Goal: Task Accomplishment & Management: Complete application form

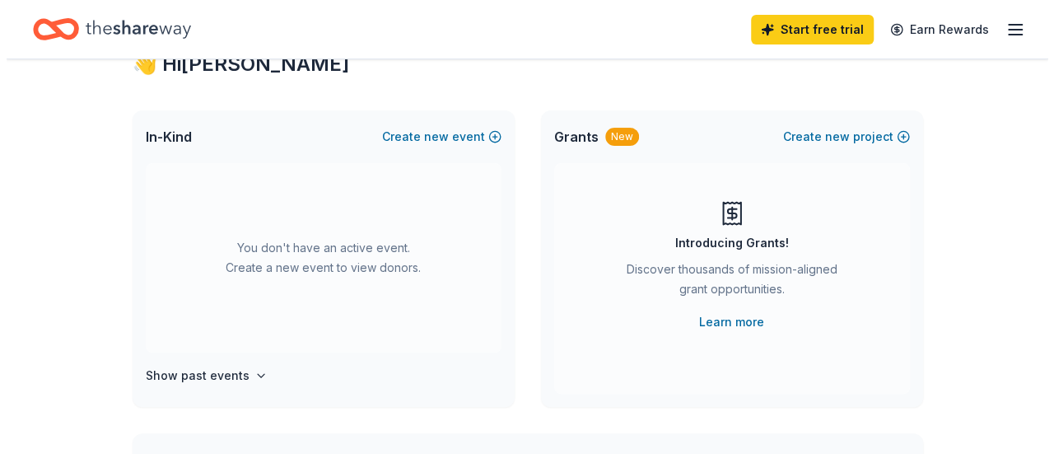
scroll to position [26, 0]
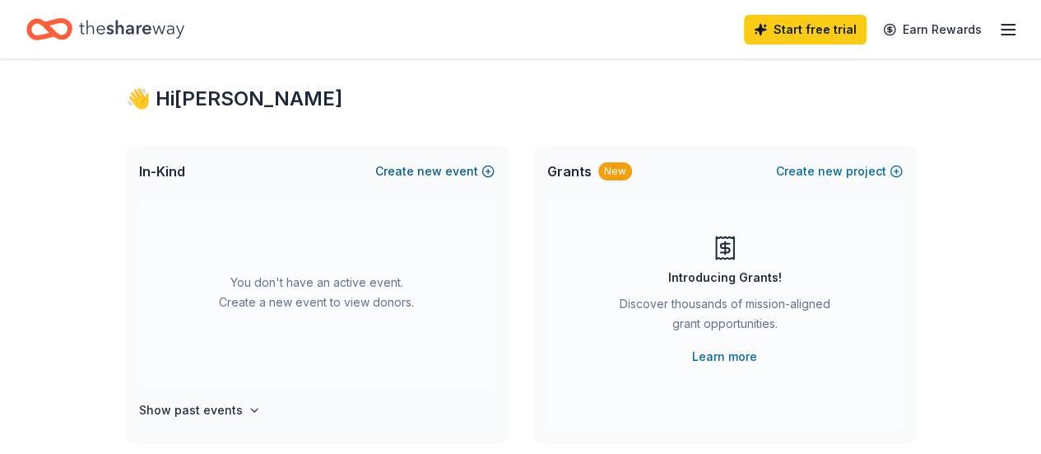
click at [418, 175] on button "Create new event" at bounding box center [434, 171] width 119 height 20
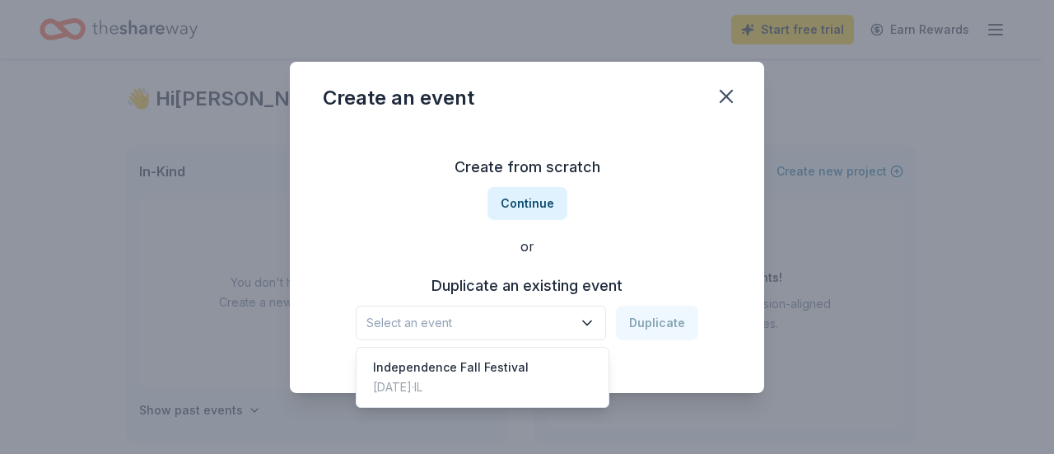
click at [603, 330] on button "Select an event" at bounding box center [481, 322] width 250 height 35
click at [486, 366] on div "Independence Fall Festival" at bounding box center [451, 367] width 156 height 20
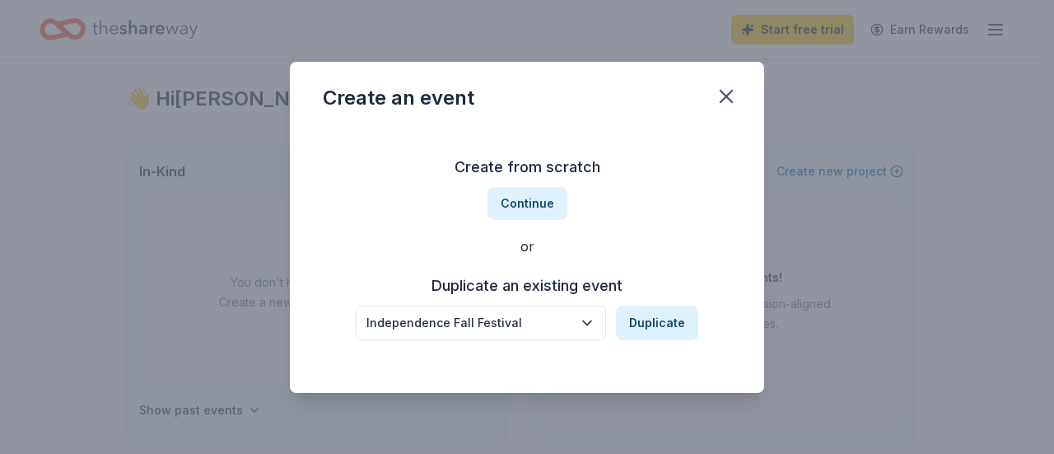
click at [585, 323] on icon "button" at bounding box center [587, 323] width 16 height 16
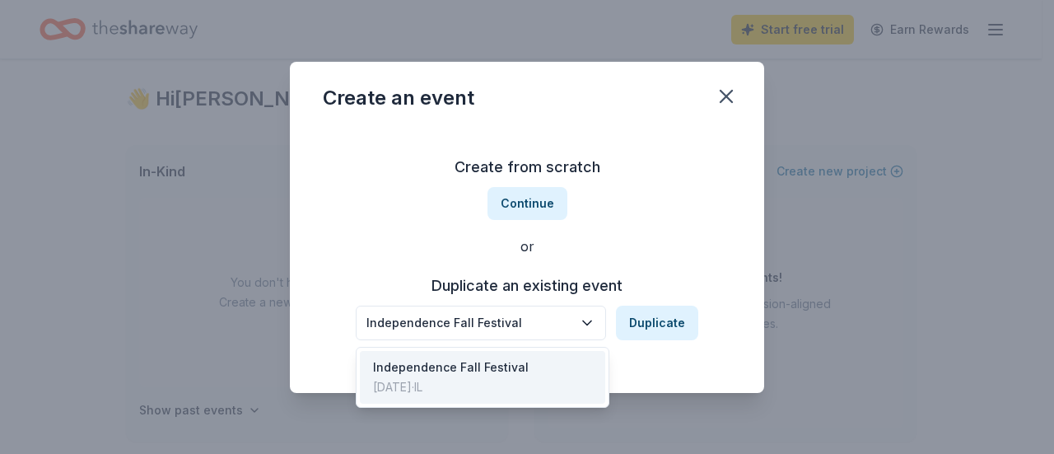
click at [591, 258] on div "Create from scratch Continue or Duplicate an existing event Independence Fall F…" at bounding box center [527, 247] width 408 height 239
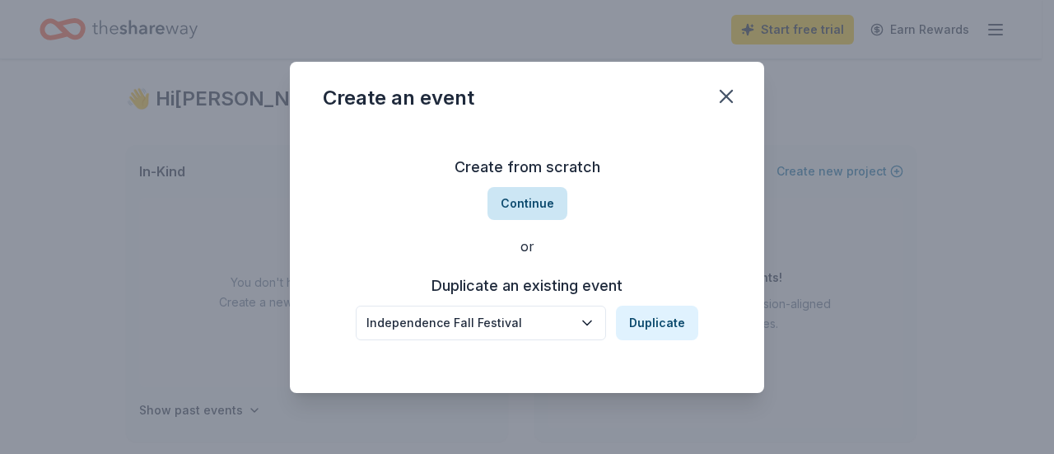
click at [532, 205] on button "Continue" at bounding box center [527, 203] width 80 height 33
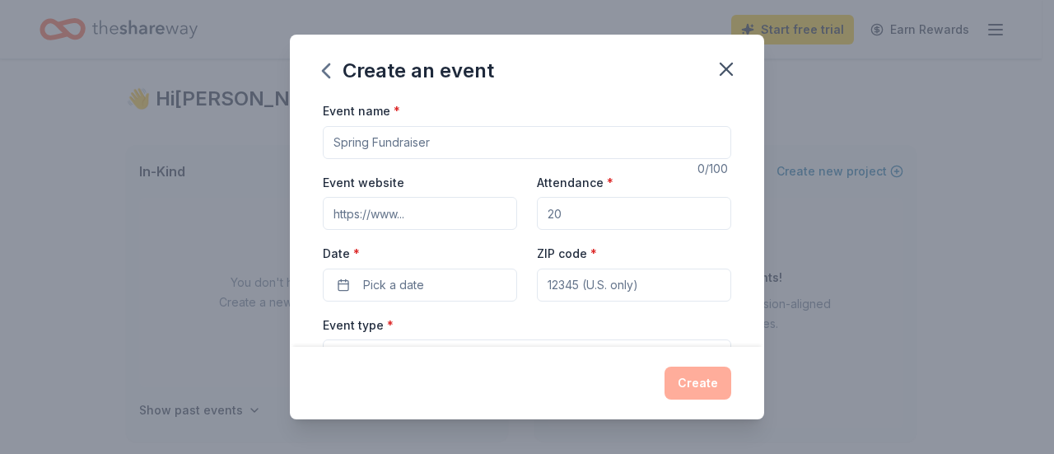
click at [441, 148] on input "Event name *" at bounding box center [527, 142] width 408 height 33
click at [725, 175] on div "Event name * 0 /100 Event website Attendance * Date * Pick a date ZIP code * Ev…" at bounding box center [527, 223] width 474 height 246
click at [446, 144] on input "Event name *" at bounding box center [527, 142] width 408 height 33
type input "Independence Fall Festival"
drag, startPoint x: 561, startPoint y: 215, endPoint x: 530, endPoint y: 216, distance: 30.5
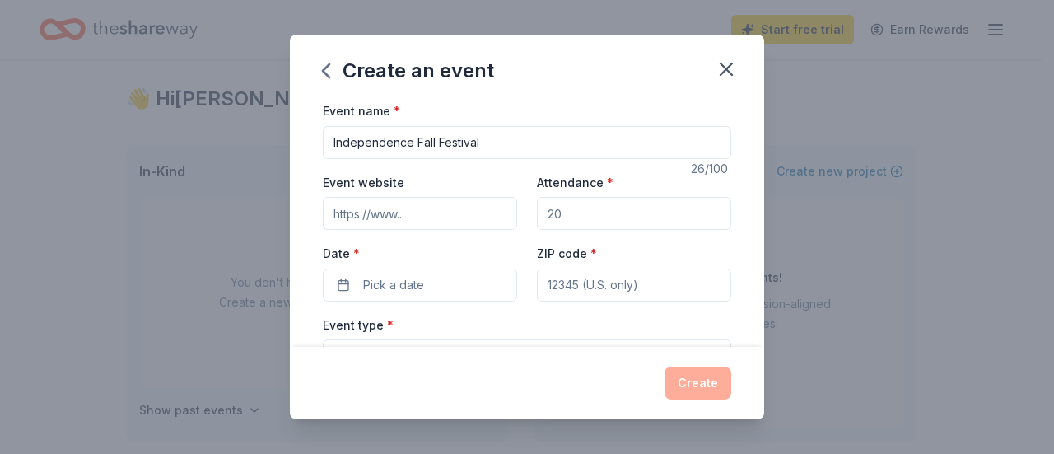
click at [537, 216] on input "Attendance *" at bounding box center [634, 213] width 194 height 33
type input "300"
click at [415, 290] on span "Pick a date" at bounding box center [393, 285] width 61 height 20
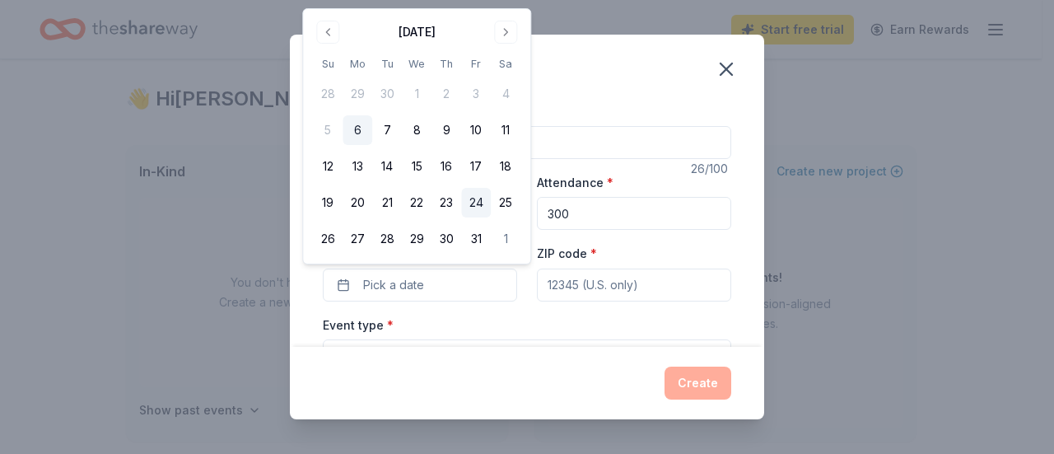
click at [481, 203] on button "24" at bounding box center [476, 203] width 30 height 30
click at [560, 287] on input "ZIP code *" at bounding box center [634, 284] width 194 height 33
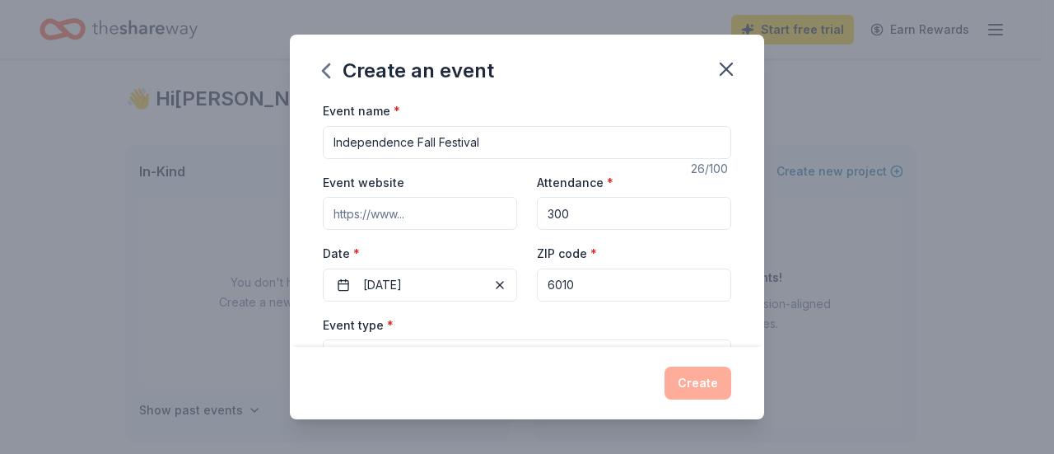
type input "60103"
type input "[STREET_ADDRESS][PERSON_NAME]"
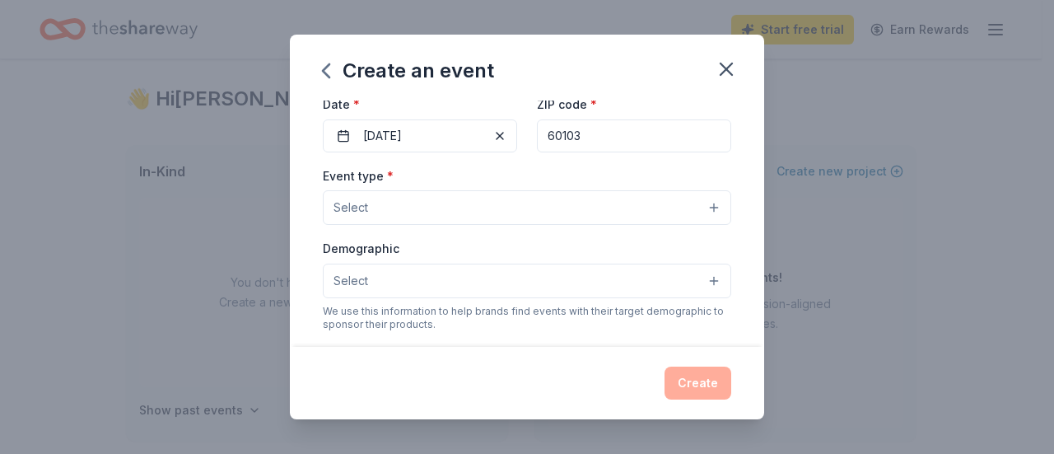
scroll to position [165, 0]
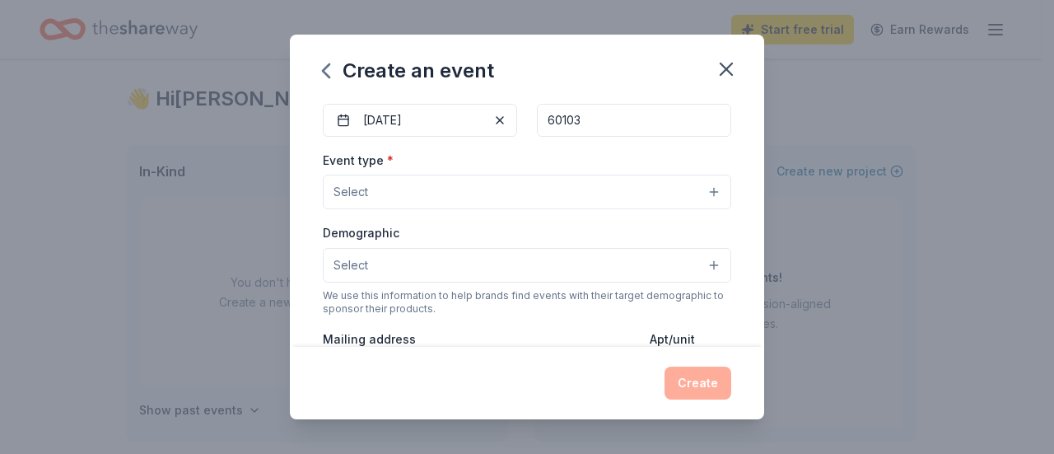
click at [592, 195] on button "Select" at bounding box center [527, 192] width 408 height 35
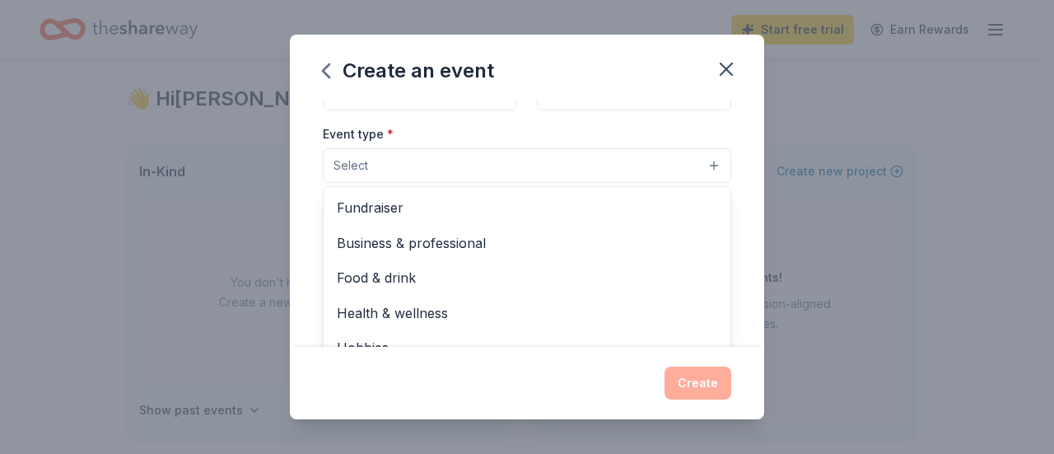
scroll to position [219, 0]
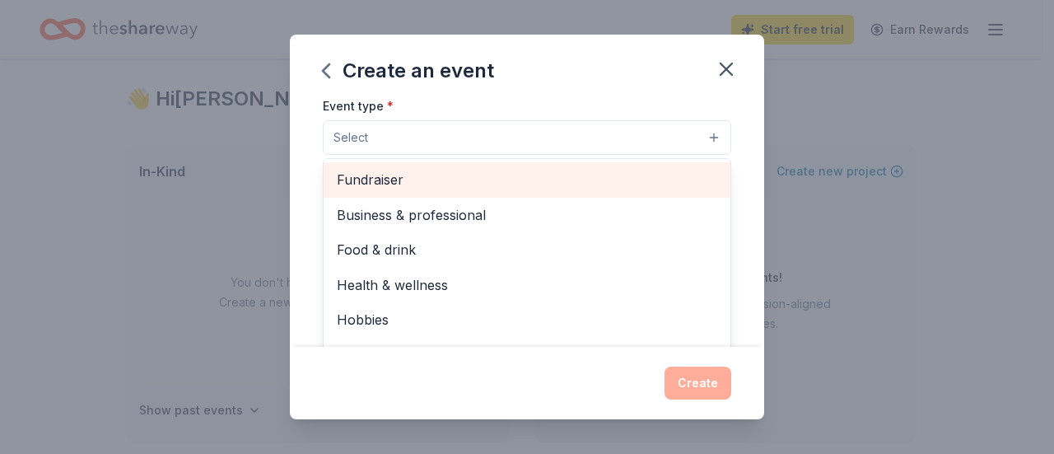
click at [655, 183] on span "Fundraiser" at bounding box center [527, 179] width 380 height 21
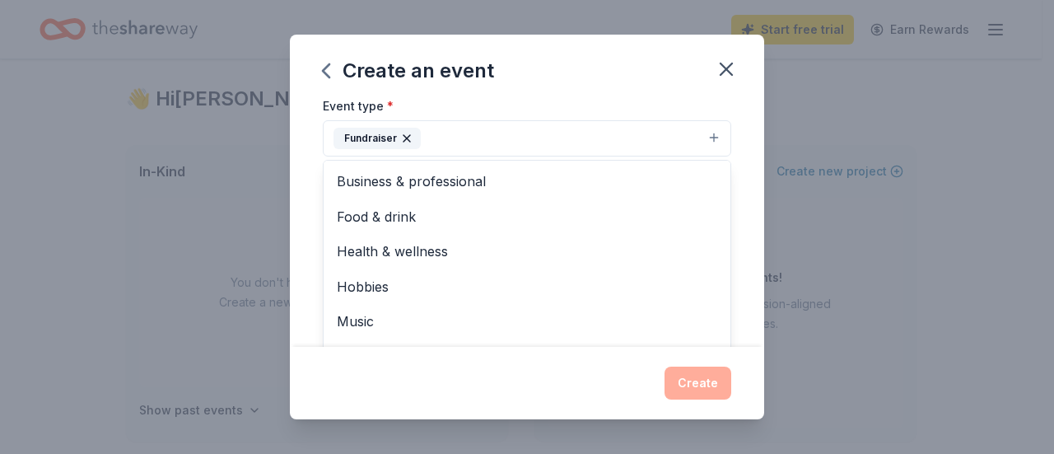
click at [743, 175] on div "Event name * Independence Fall Festival 26 /100 Event website Attendance * 300 …" at bounding box center [527, 223] width 474 height 246
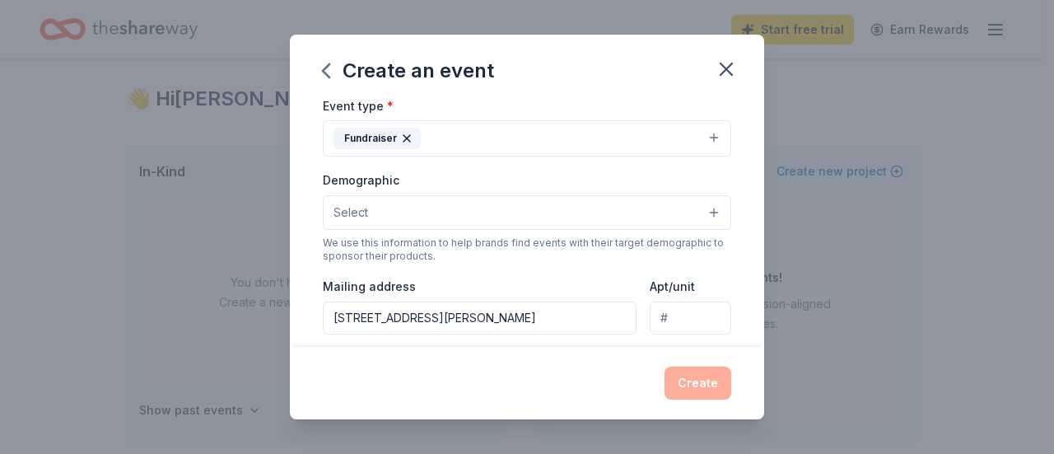
click at [571, 217] on button "Select" at bounding box center [527, 212] width 408 height 35
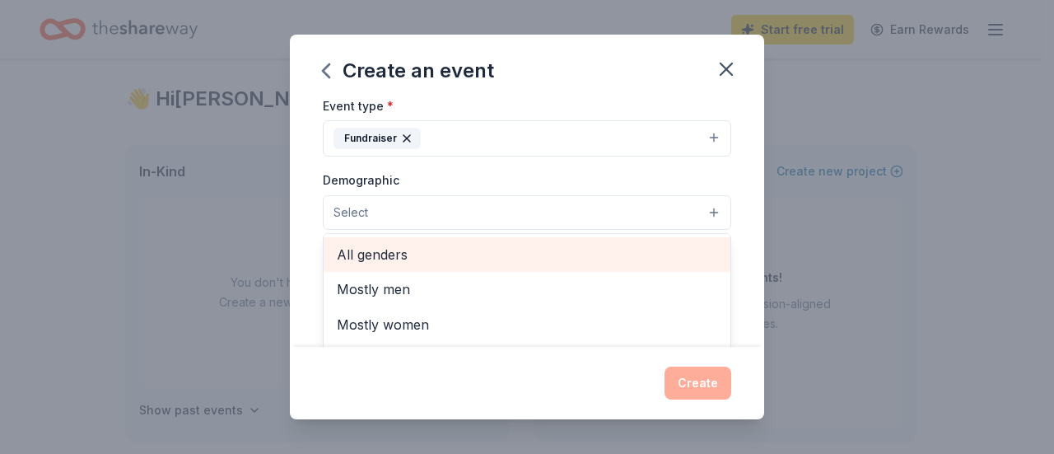
click at [573, 252] on span "All genders" at bounding box center [527, 254] width 380 height 21
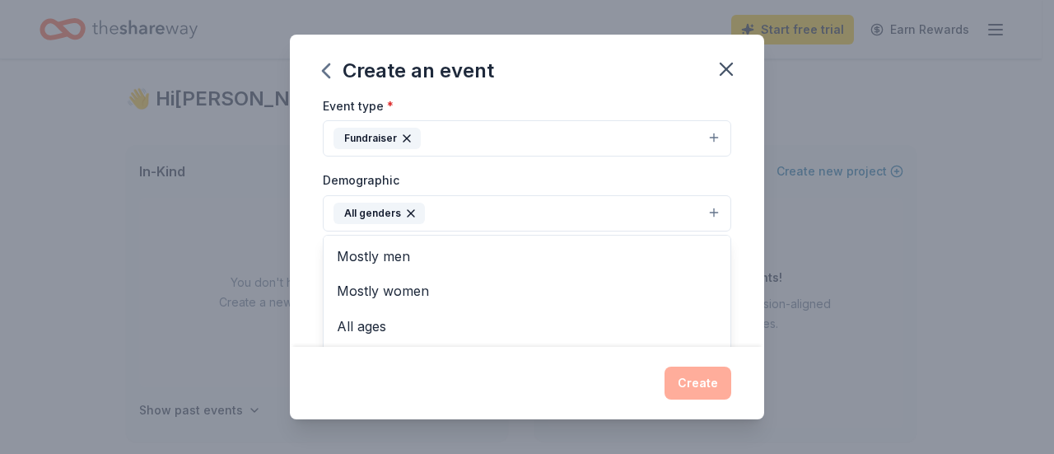
click at [733, 205] on div "Event name * Independence Fall Festival 26 /100 Event website Attendance * 300 …" at bounding box center [527, 223] width 474 height 246
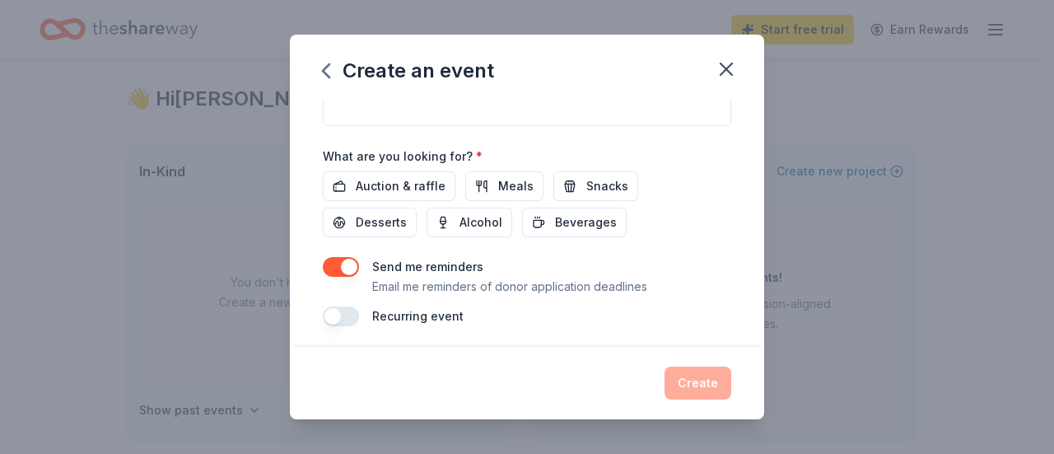
scroll to position [456, 0]
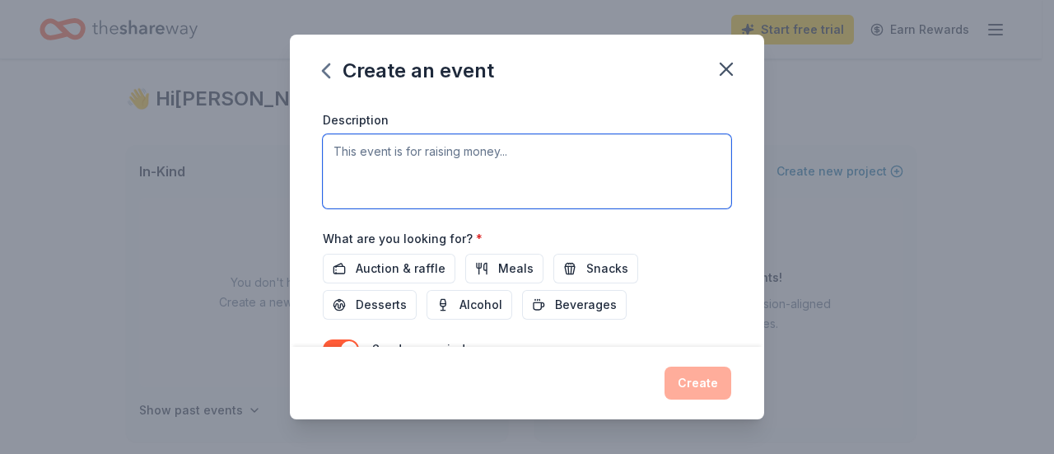
click at [515, 175] on textarea at bounding box center [527, 171] width 408 height 74
paste textarea "Loremipsumdo Sitam Consecte Adipis el Seddoeiu tempori utlabo Etdolor Magnaaliq…"
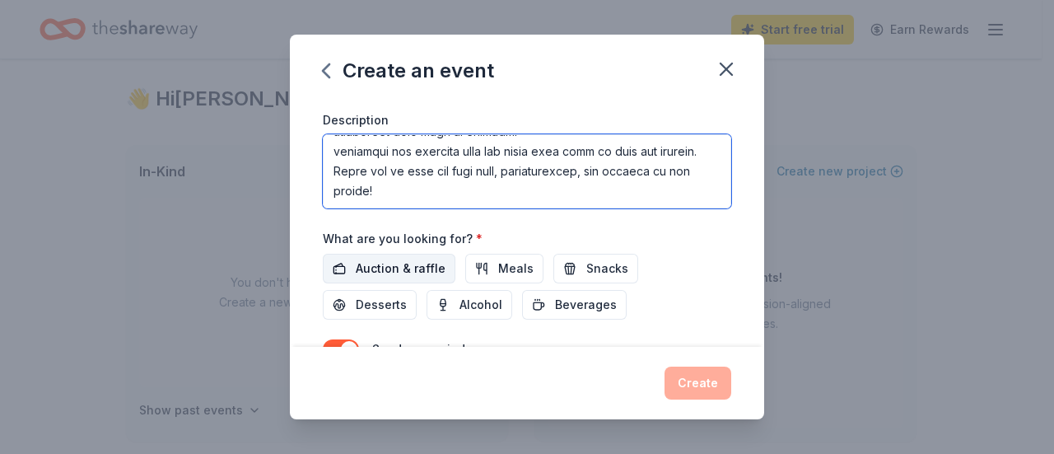
type textarea "Loremipsumdo Sitam Consecte Adipis el Seddoeiu tempori utlabo Etdolor Magnaaliq…"
click at [420, 259] on span "Auction & raffle" at bounding box center [401, 269] width 90 height 20
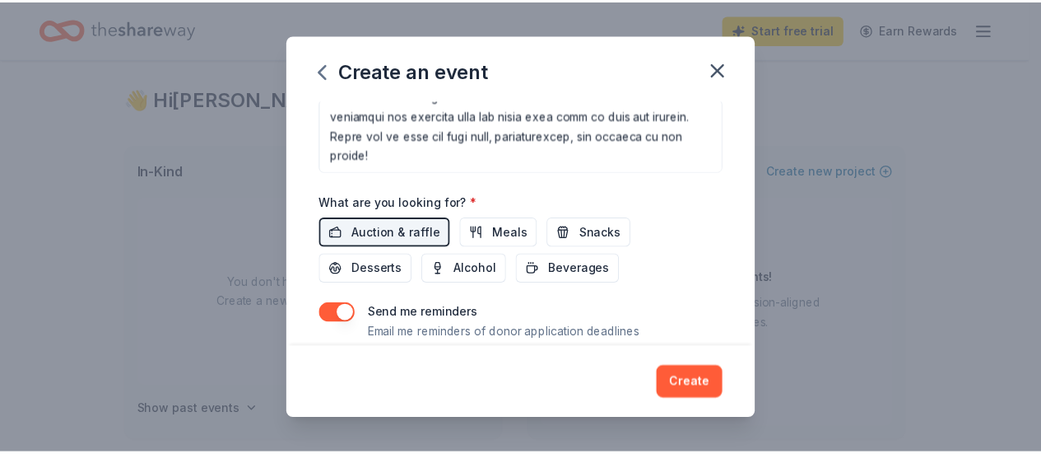
scroll to position [538, 0]
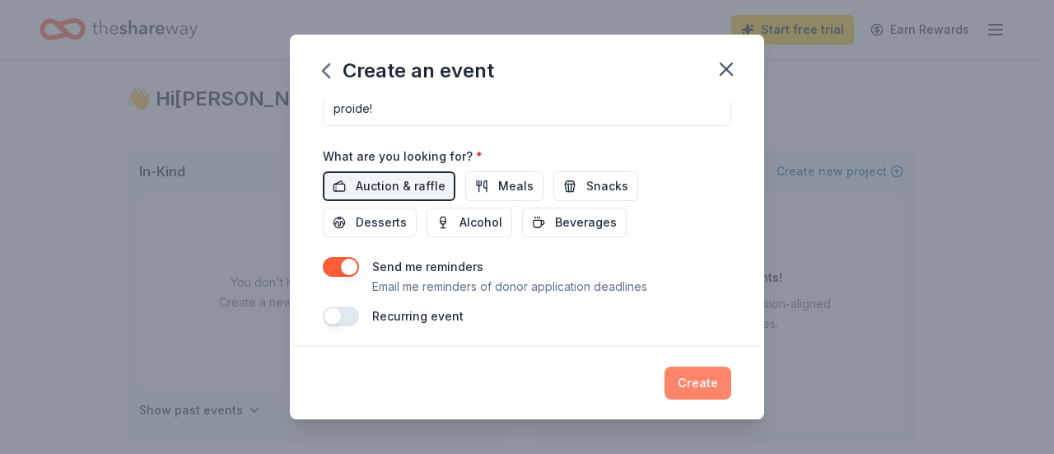
click at [686, 384] on button "Create" at bounding box center [697, 382] width 67 height 33
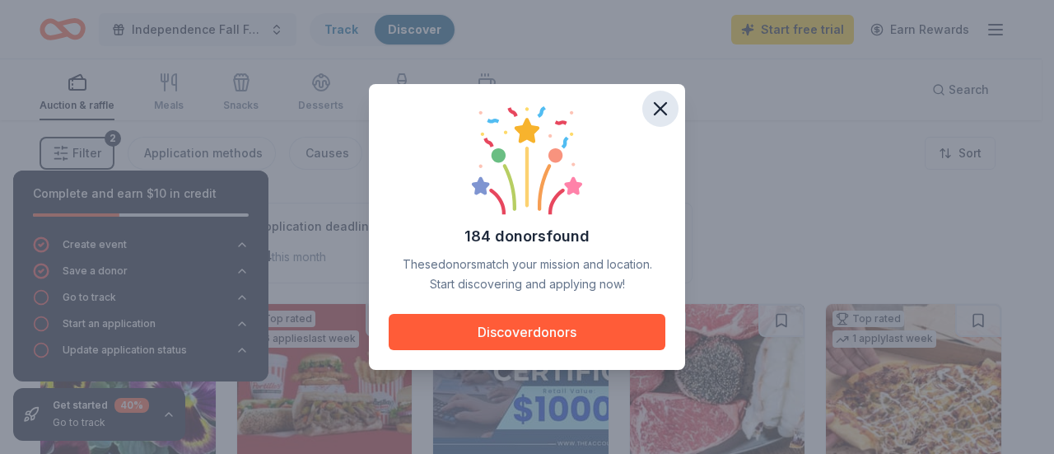
click at [655, 113] on icon "button" at bounding box center [661, 109] width 12 height 12
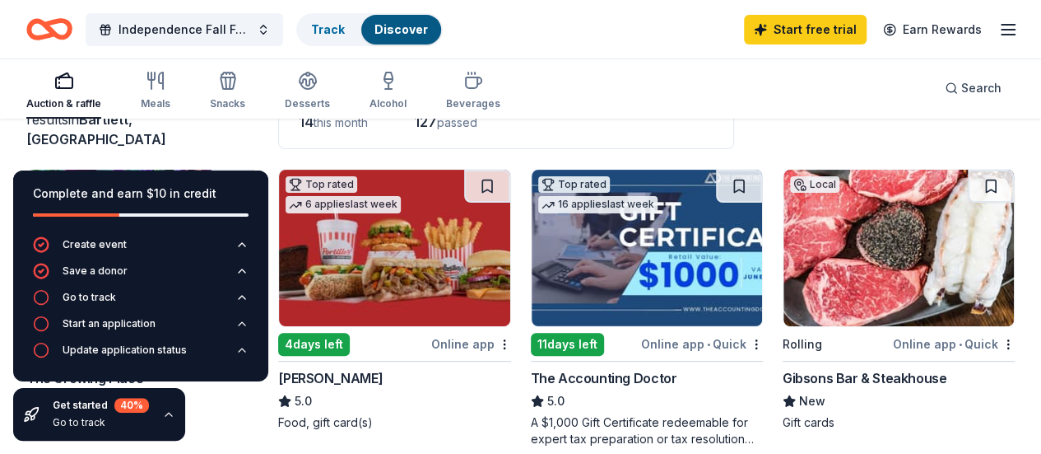
scroll to position [82, 0]
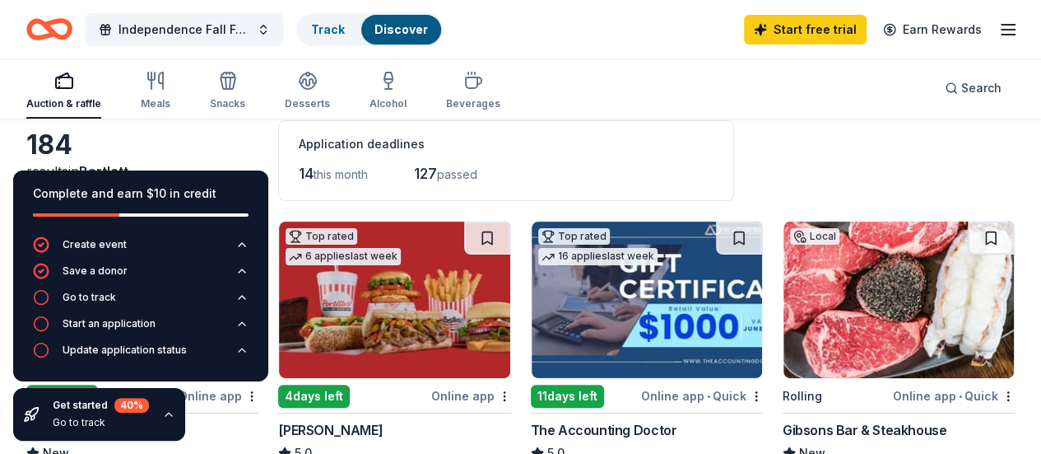
click at [516, 158] on div "Application deadlines 14 this month 127 passed" at bounding box center [506, 160] width 456 height 81
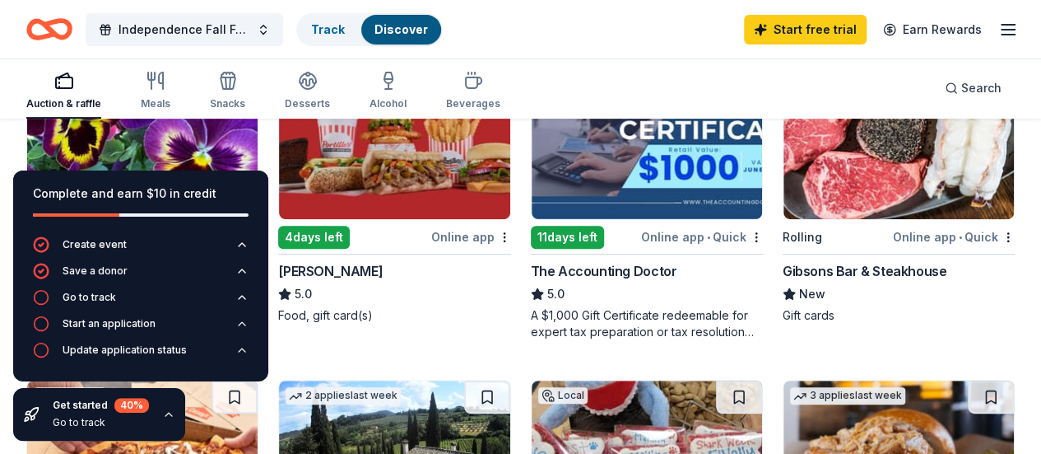
scroll to position [165, 0]
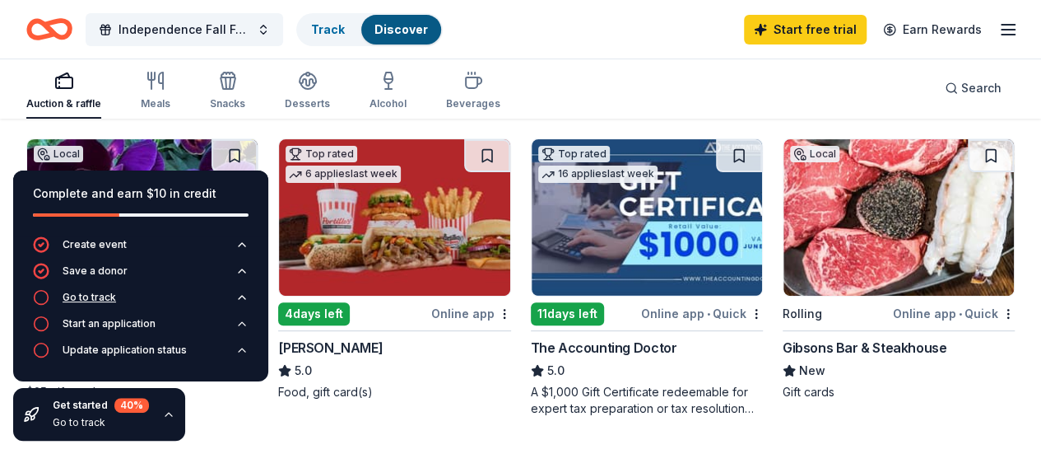
click at [45, 301] on icon "button" at bounding box center [41, 297] width 16 height 16
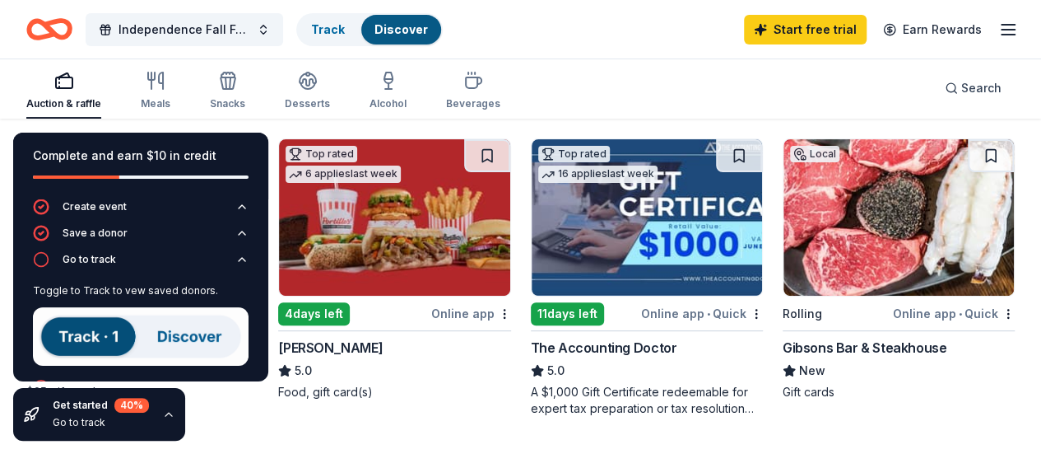
click at [88, 332] on img at bounding box center [141, 336] width 216 height 58
click at [41, 262] on icon "button" at bounding box center [41, 259] width 16 height 16
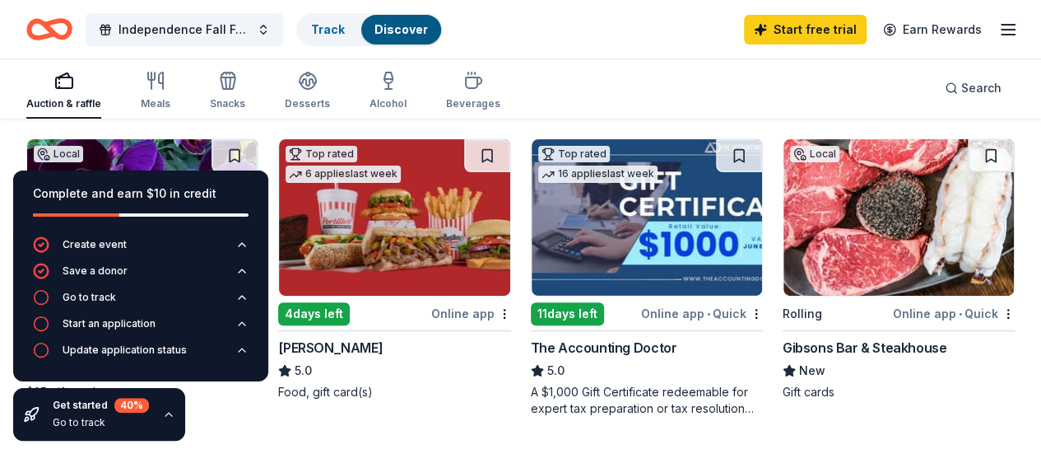
click at [173, 414] on button "button" at bounding box center [168, 414] width 13 height 13
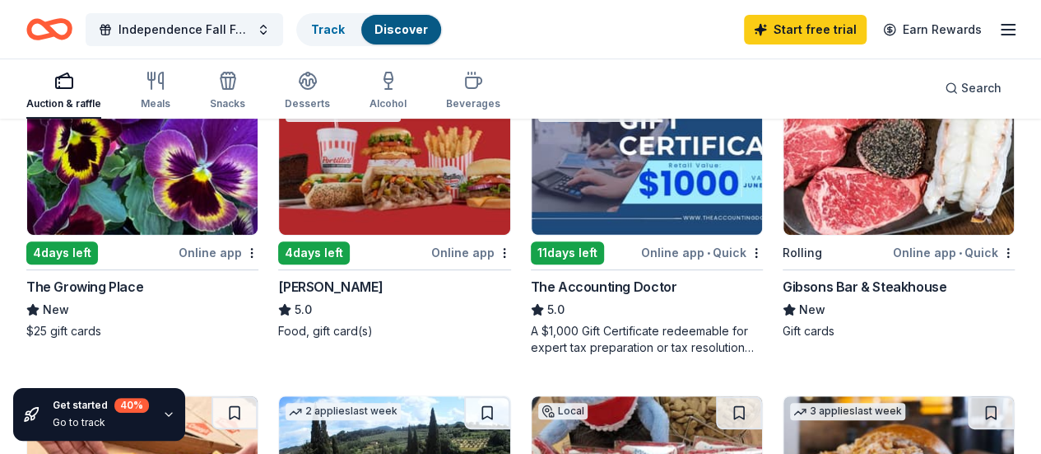
scroll to position [247, 0]
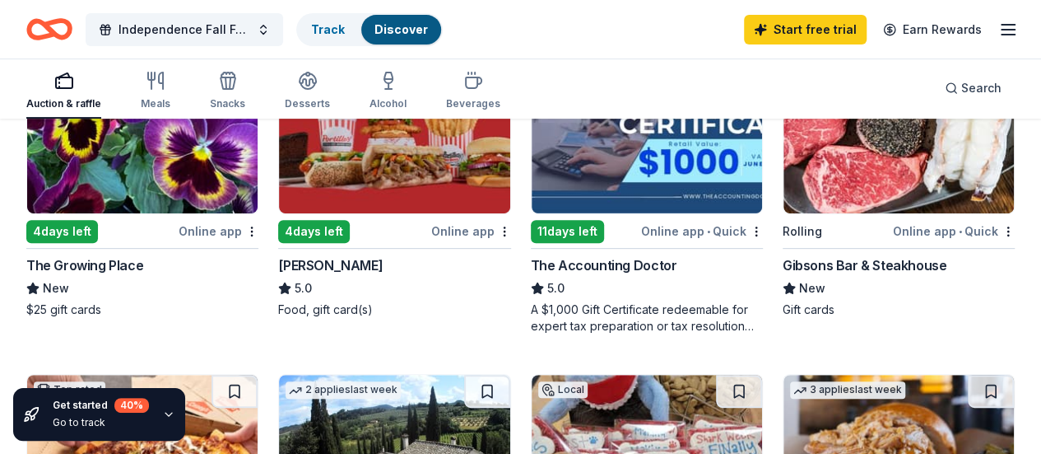
click at [179, 227] on div "Online app" at bounding box center [219, 231] width 80 height 21
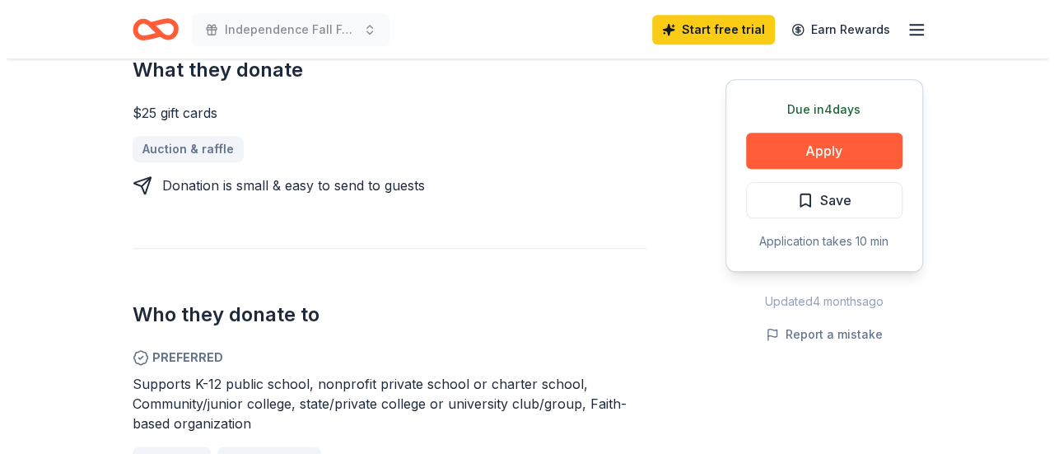
scroll to position [988, 0]
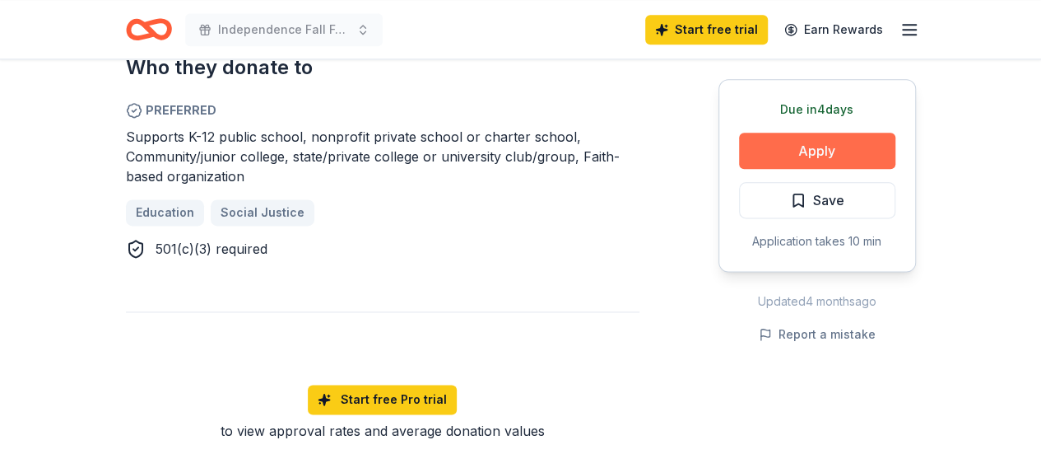
click at [838, 153] on button "Apply" at bounding box center [817, 151] width 156 height 36
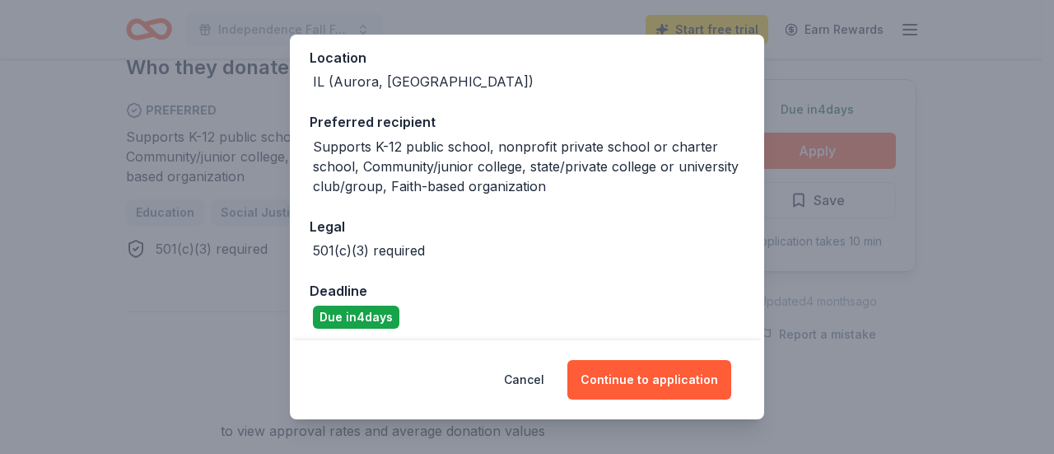
scroll to position [193, 0]
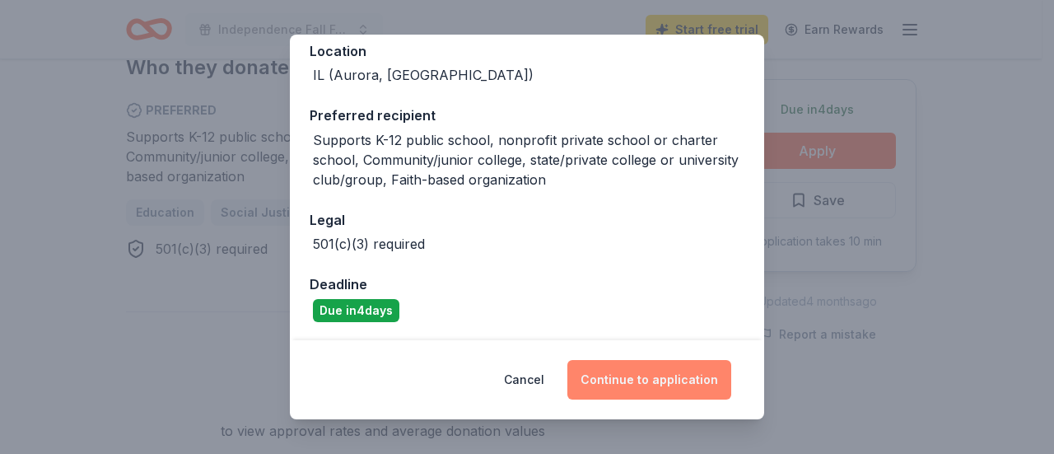
click at [672, 386] on button "Continue to application" at bounding box center [649, 380] width 164 height 40
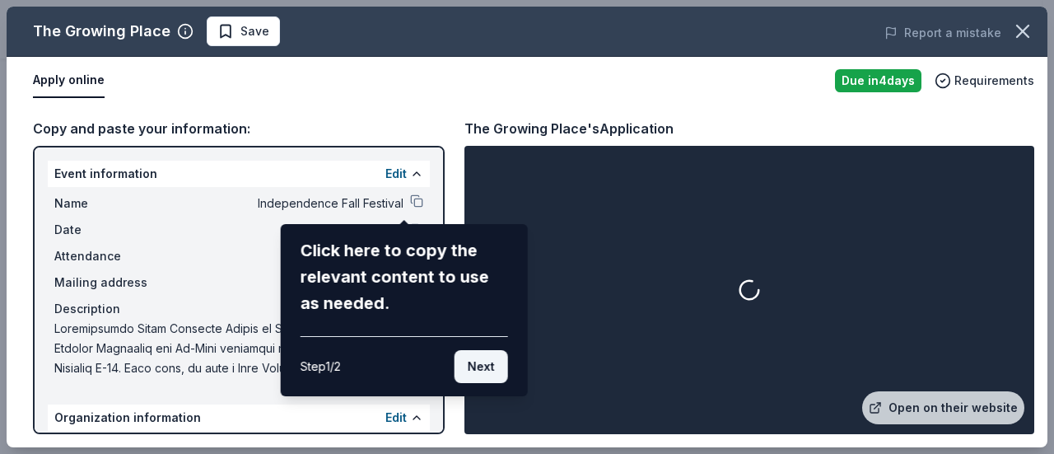
click at [476, 364] on button "Next" at bounding box center [481, 366] width 54 height 33
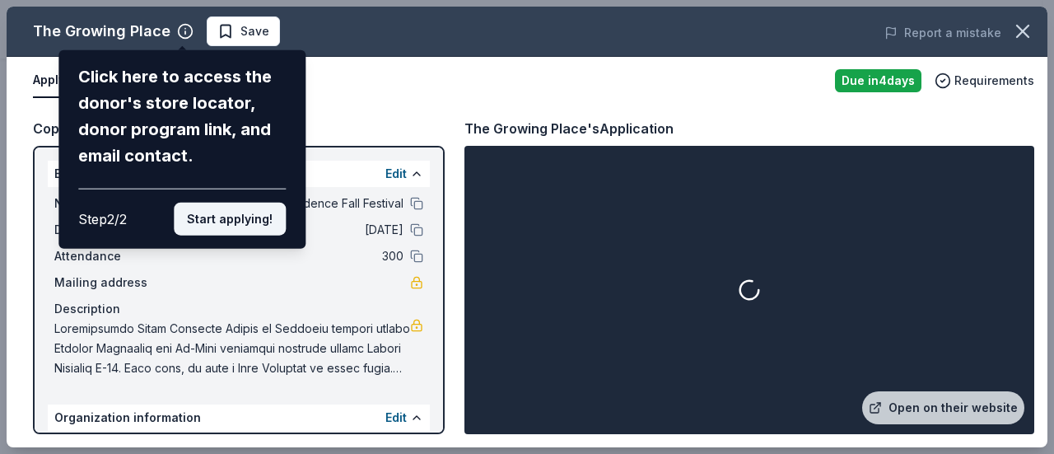
click at [224, 217] on button "Start applying!" at bounding box center [230, 219] width 112 height 33
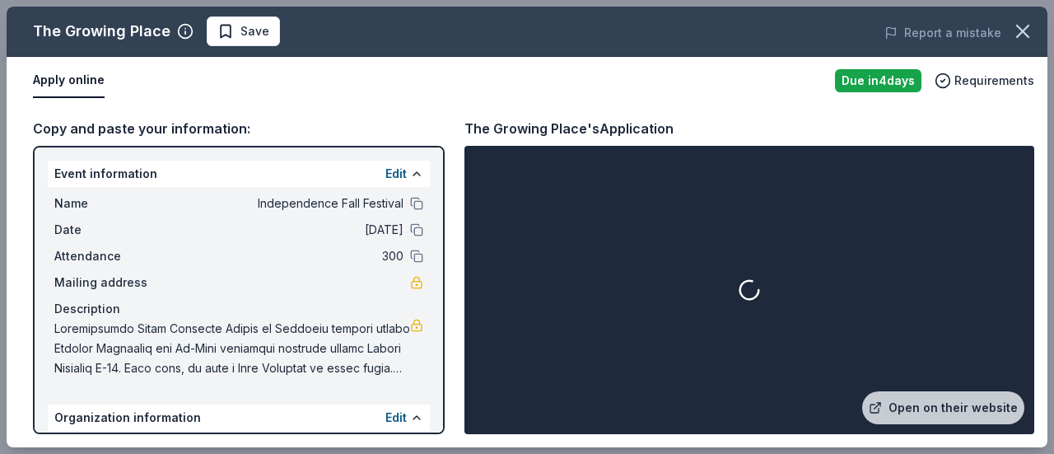
click at [335, 203] on span "Independence Fall Festival" at bounding box center [284, 203] width 239 height 20
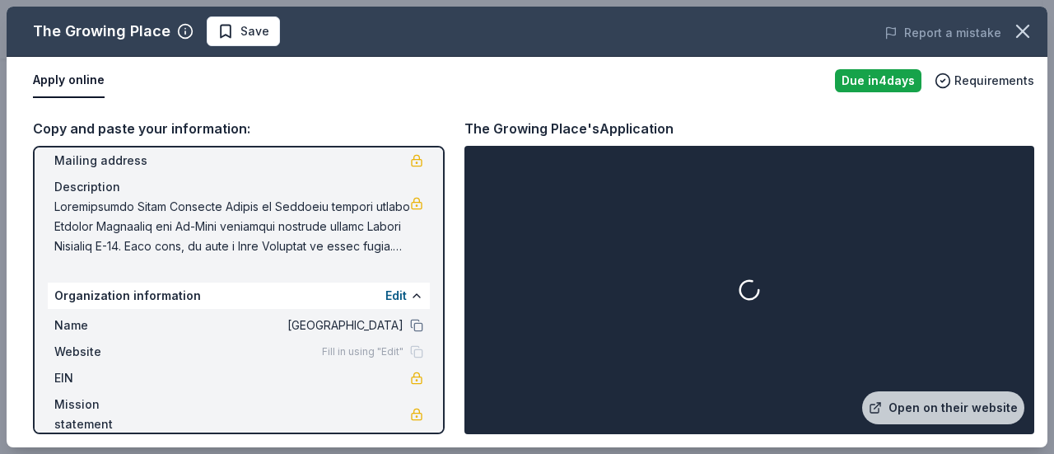
scroll to position [143, 0]
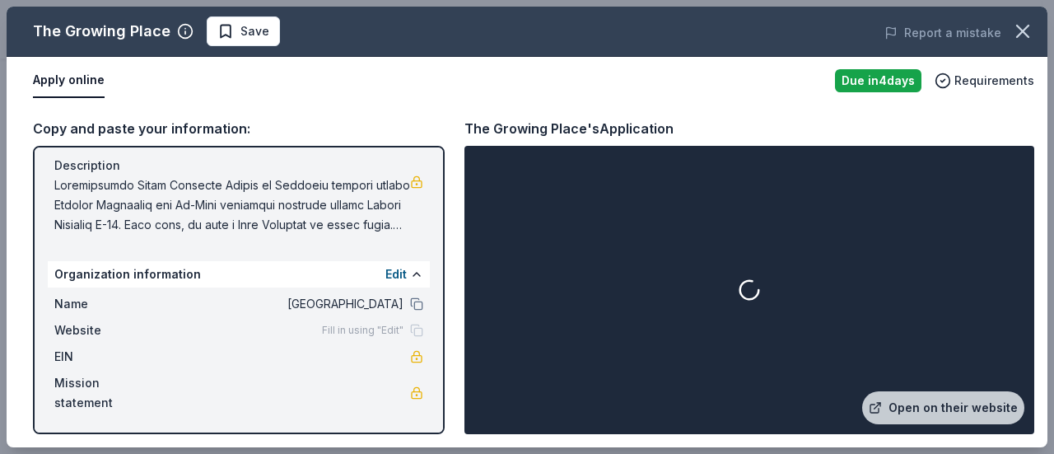
click at [387, 330] on span "Fill in using "Edit"" at bounding box center [363, 330] width 82 height 13
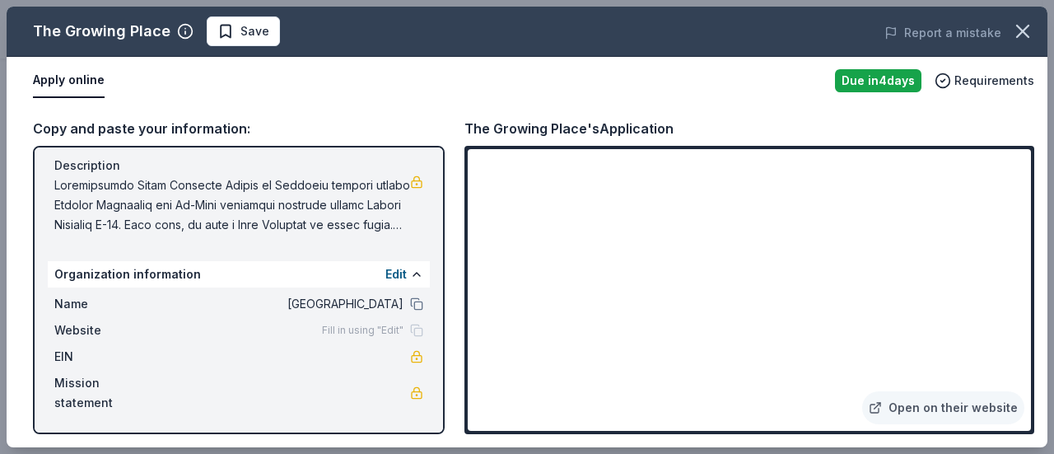
click at [363, 327] on span "Fill in using "Edit"" at bounding box center [363, 330] width 82 height 13
click at [79, 329] on span "Website" at bounding box center [109, 330] width 110 height 20
click at [953, 417] on link "Open on their website" at bounding box center [943, 407] width 162 height 33
